Goal: Entertainment & Leisure: Browse casually

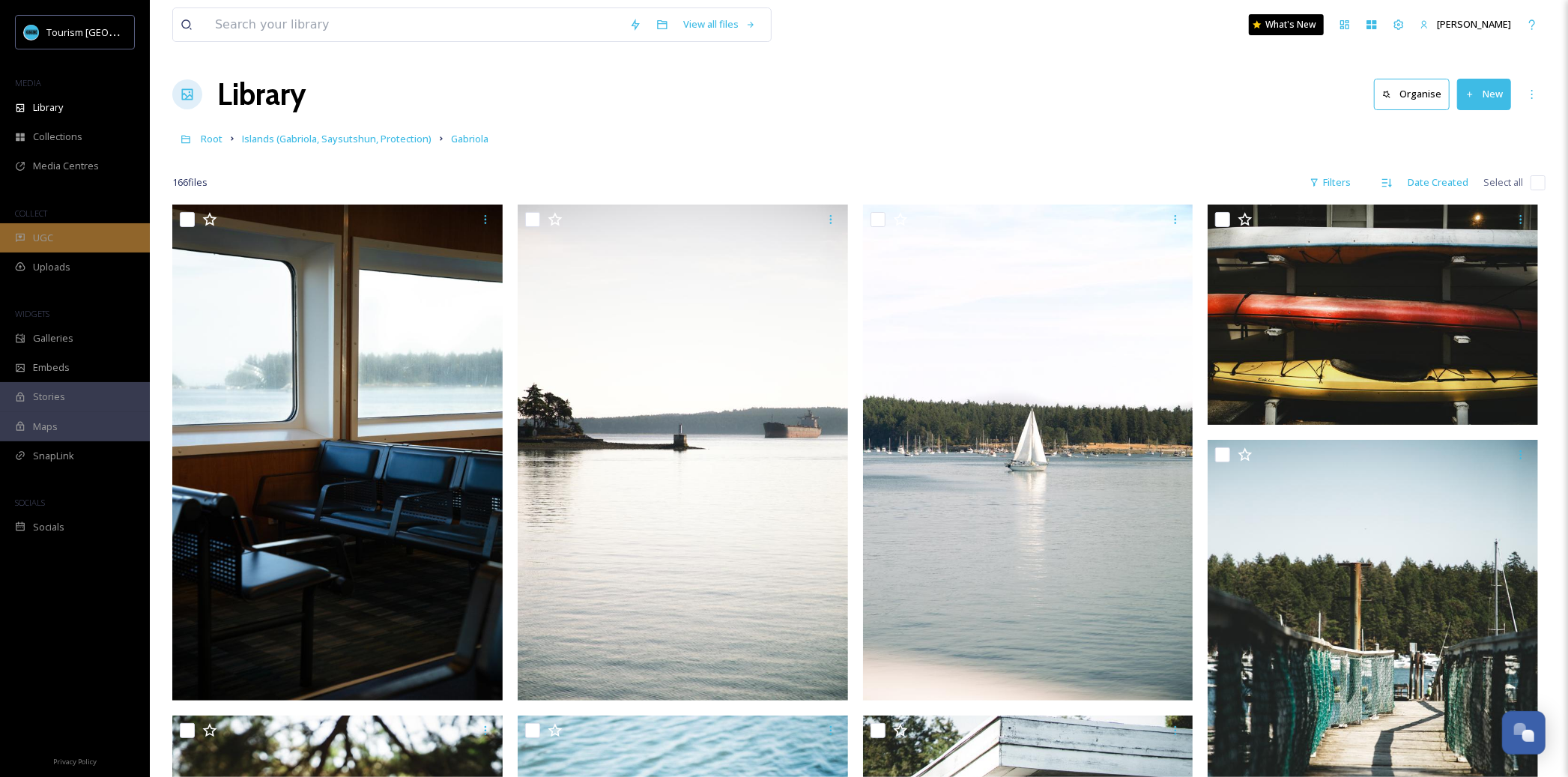
click at [83, 236] on div "UGC" at bounding box center [75, 237] width 150 height 29
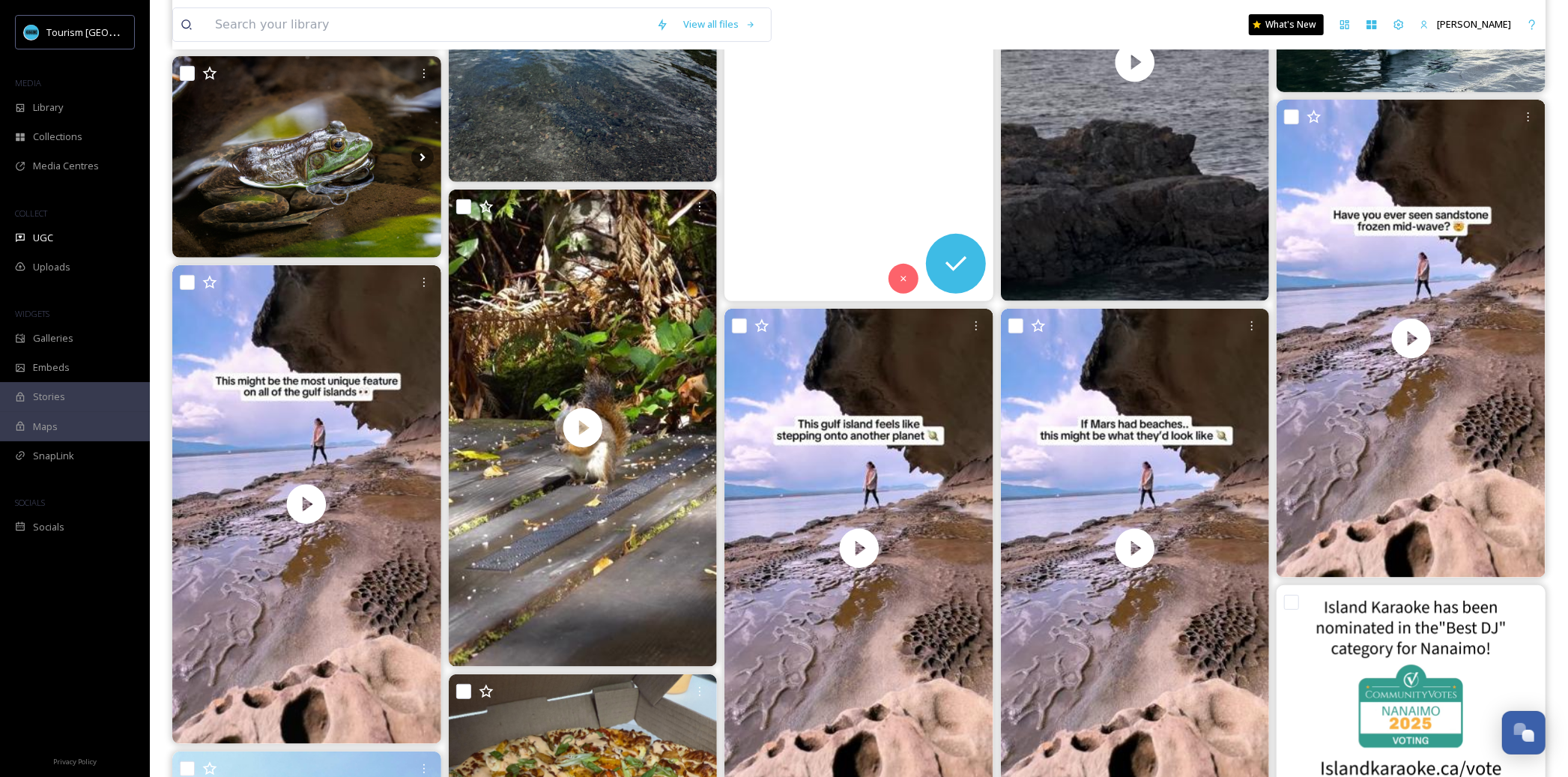
scroll to position [476, 0]
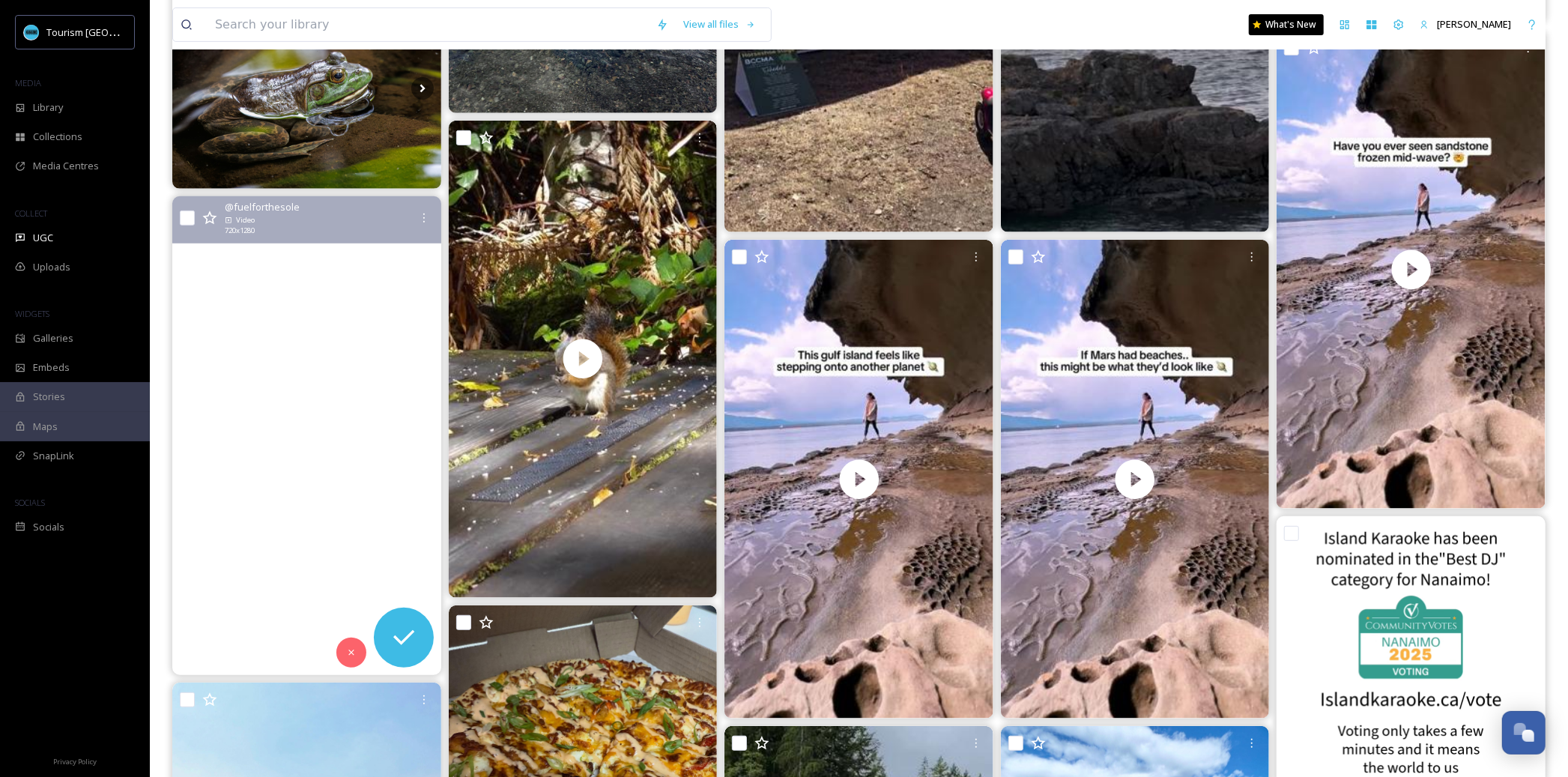
click at [343, 401] on video "Comment “GUIDE” for our Complete Vancouver Island Guide with over 320 things to…" at bounding box center [307, 435] width 269 height 478
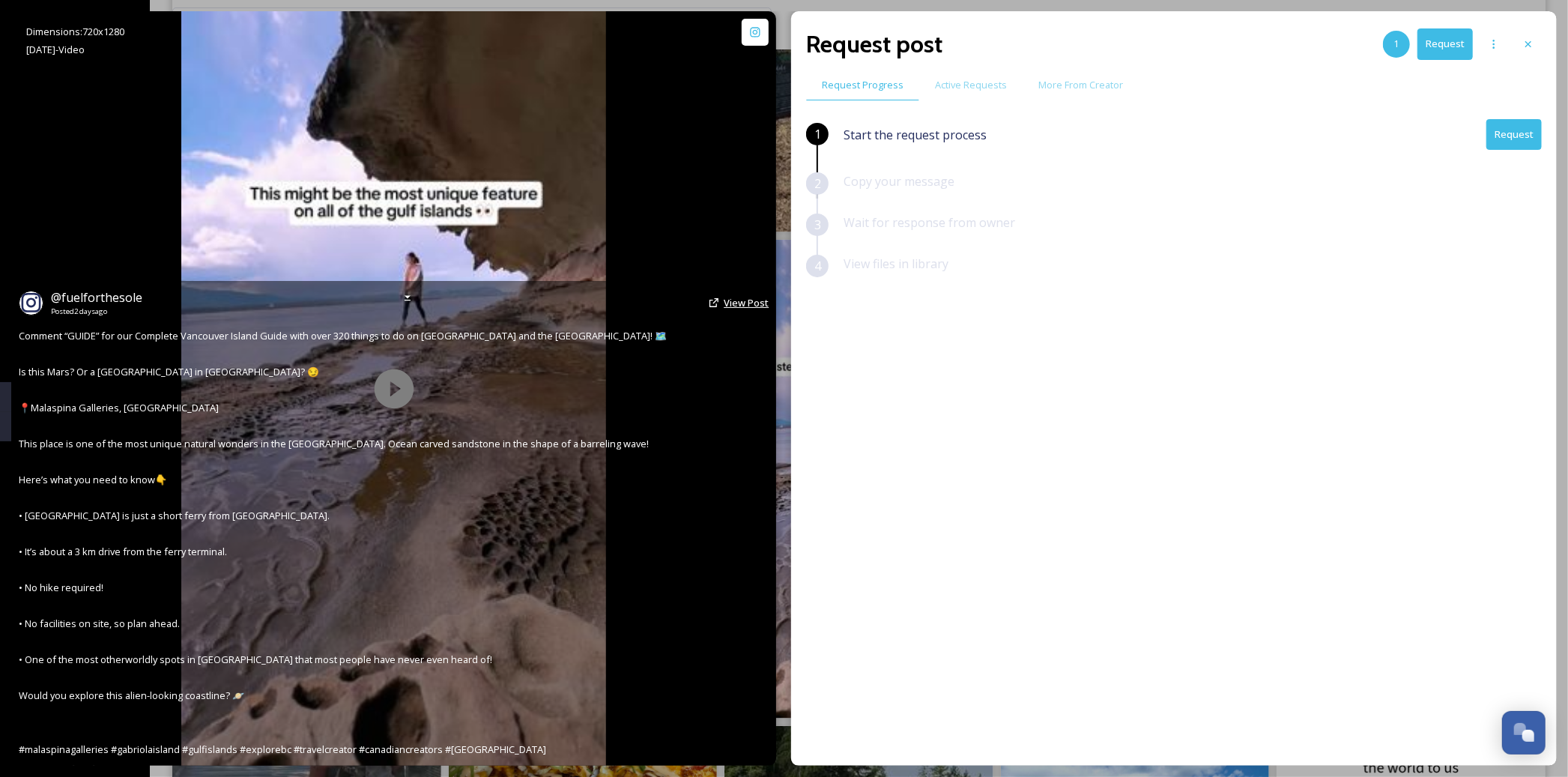
click at [755, 303] on span "View Post" at bounding box center [746, 303] width 45 height 14
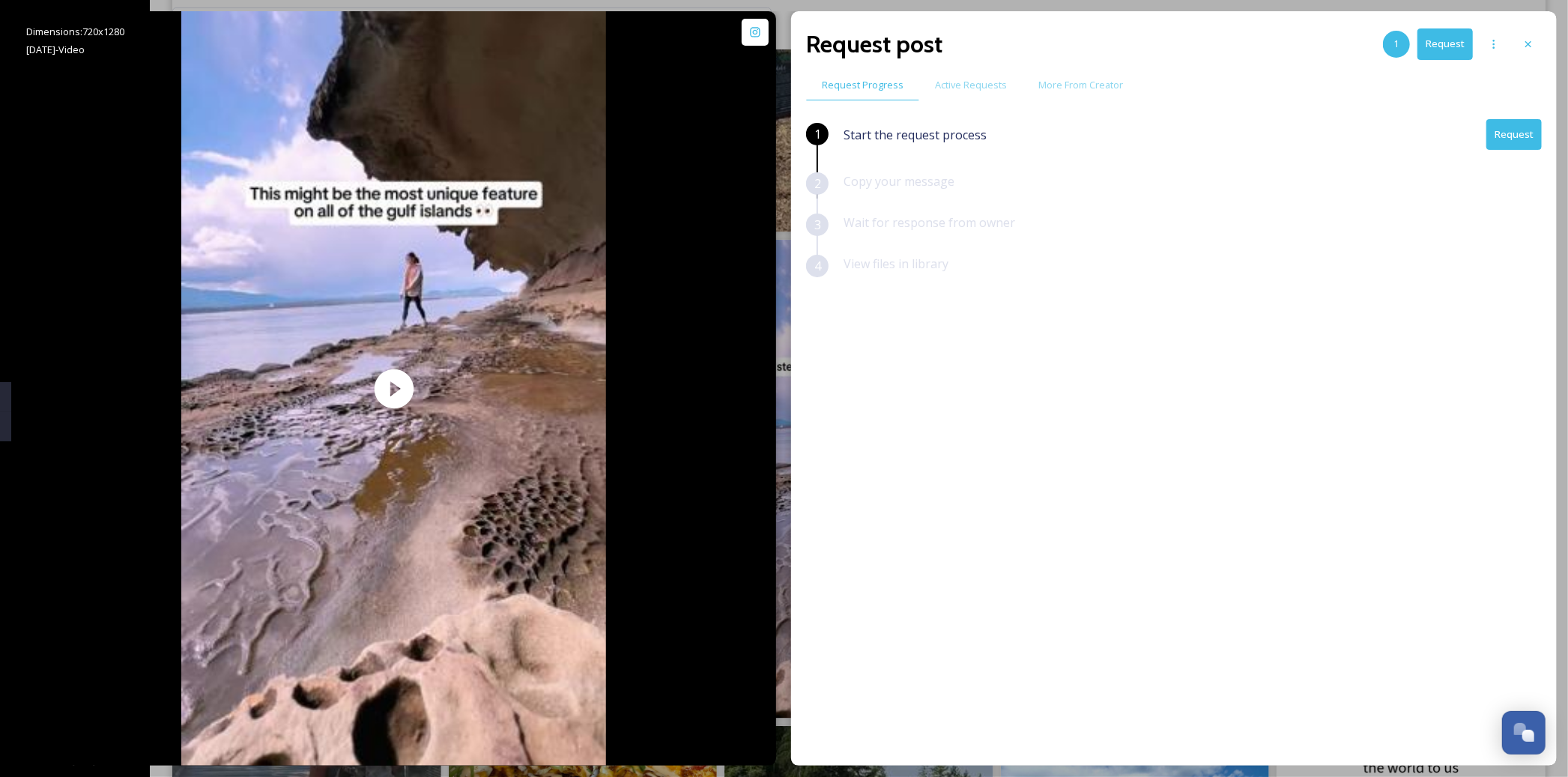
click at [1258, 72] on div "Request Progress Active Requests More From Creator" at bounding box center [1173, 85] width 736 height 31
click at [1529, 48] on icon at bounding box center [1529, 44] width 12 height 12
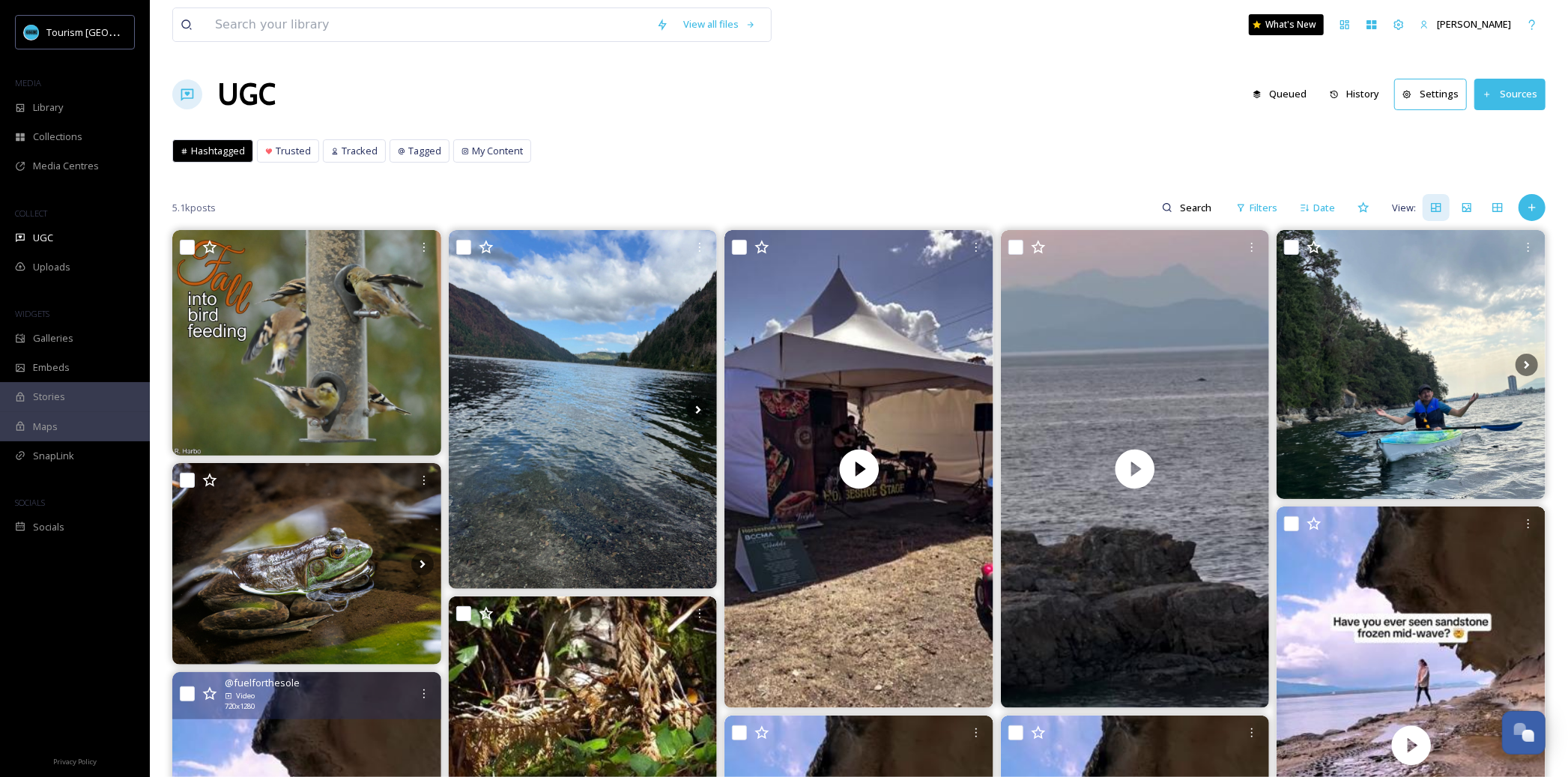
click at [410, 163] on div "Hashtagged Trusted Tracked Tagged My Content Hashtagged Trusted Tracked Tagged …" at bounding box center [859, 154] width 1374 height 31
click at [421, 140] on div "Tagged" at bounding box center [419, 151] width 59 height 22
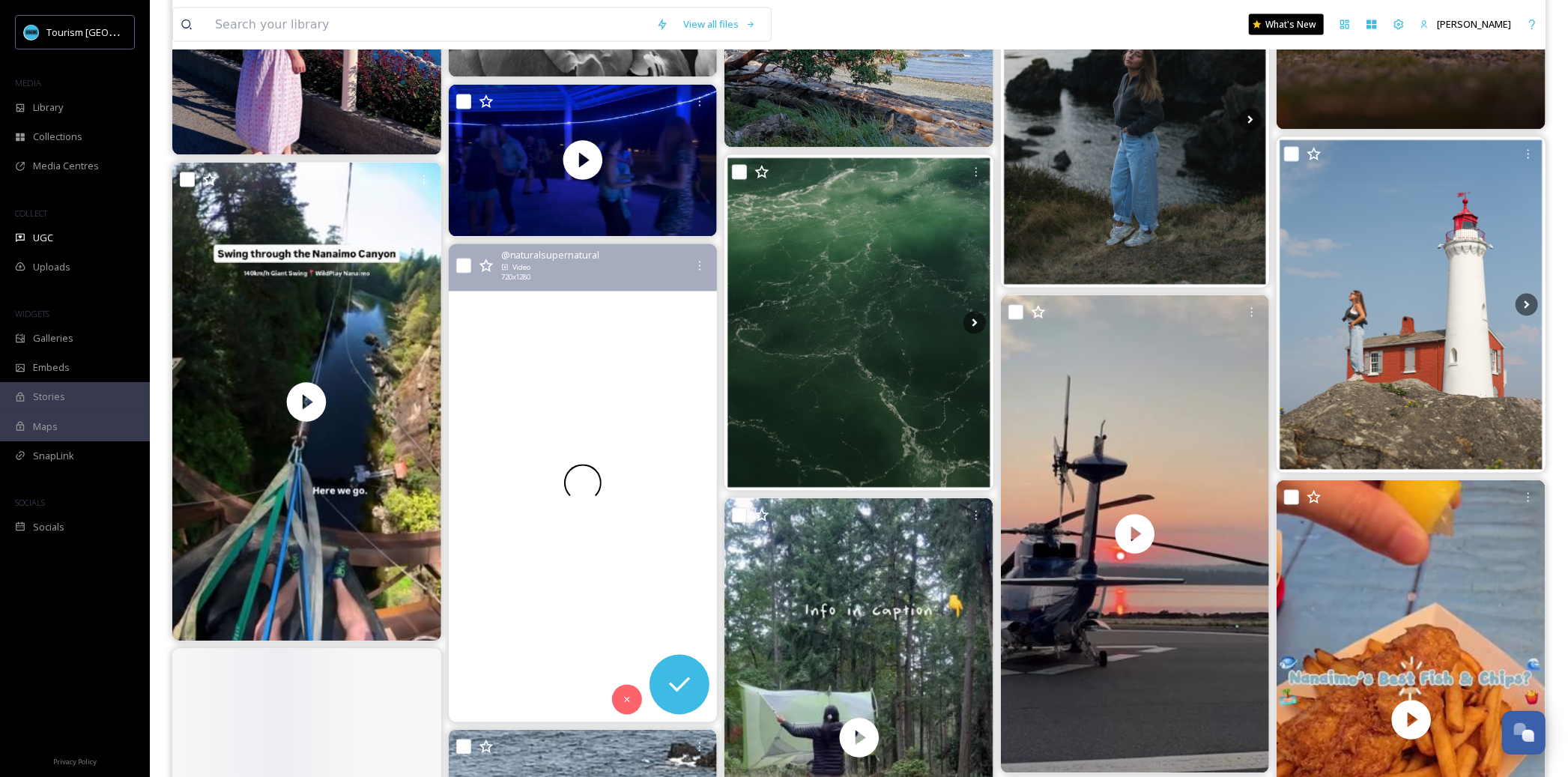
scroll to position [2267, 0]
